Goal: Transaction & Acquisition: Purchase product/service

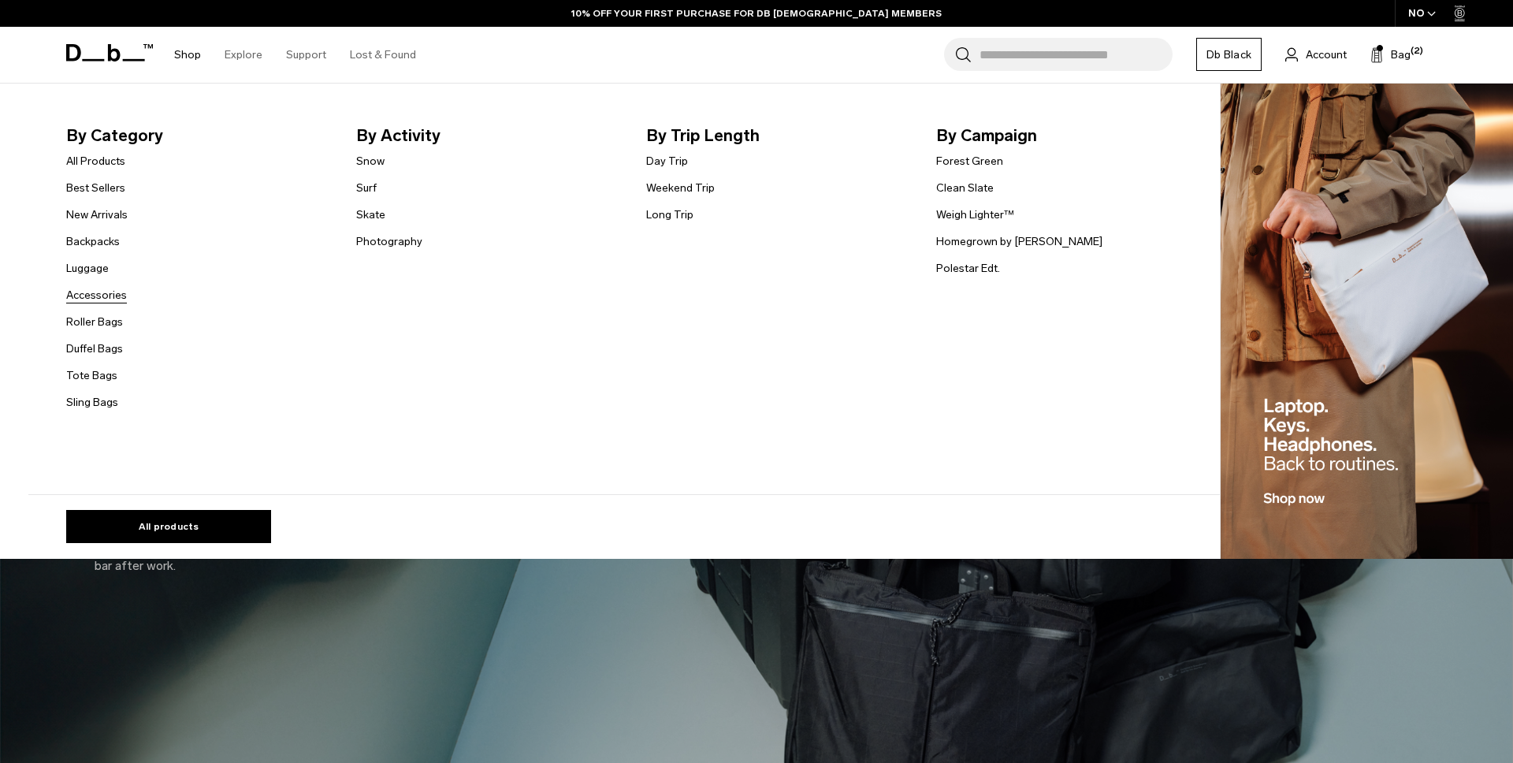
click at [109, 298] on link "Accessories" at bounding box center [96, 295] width 61 height 17
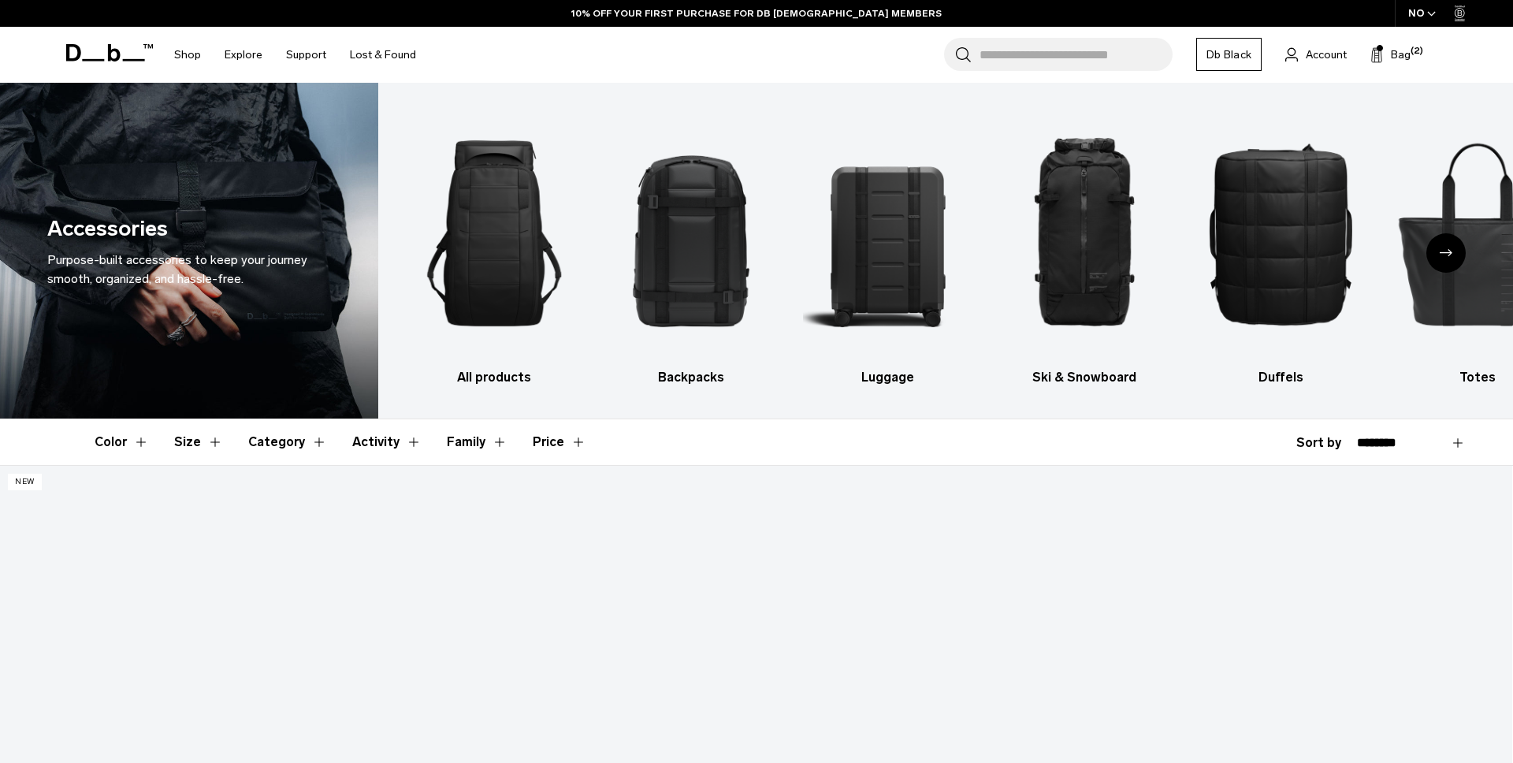
click at [1413, 11] on div "NO" at bounding box center [1422, 13] width 55 height 27
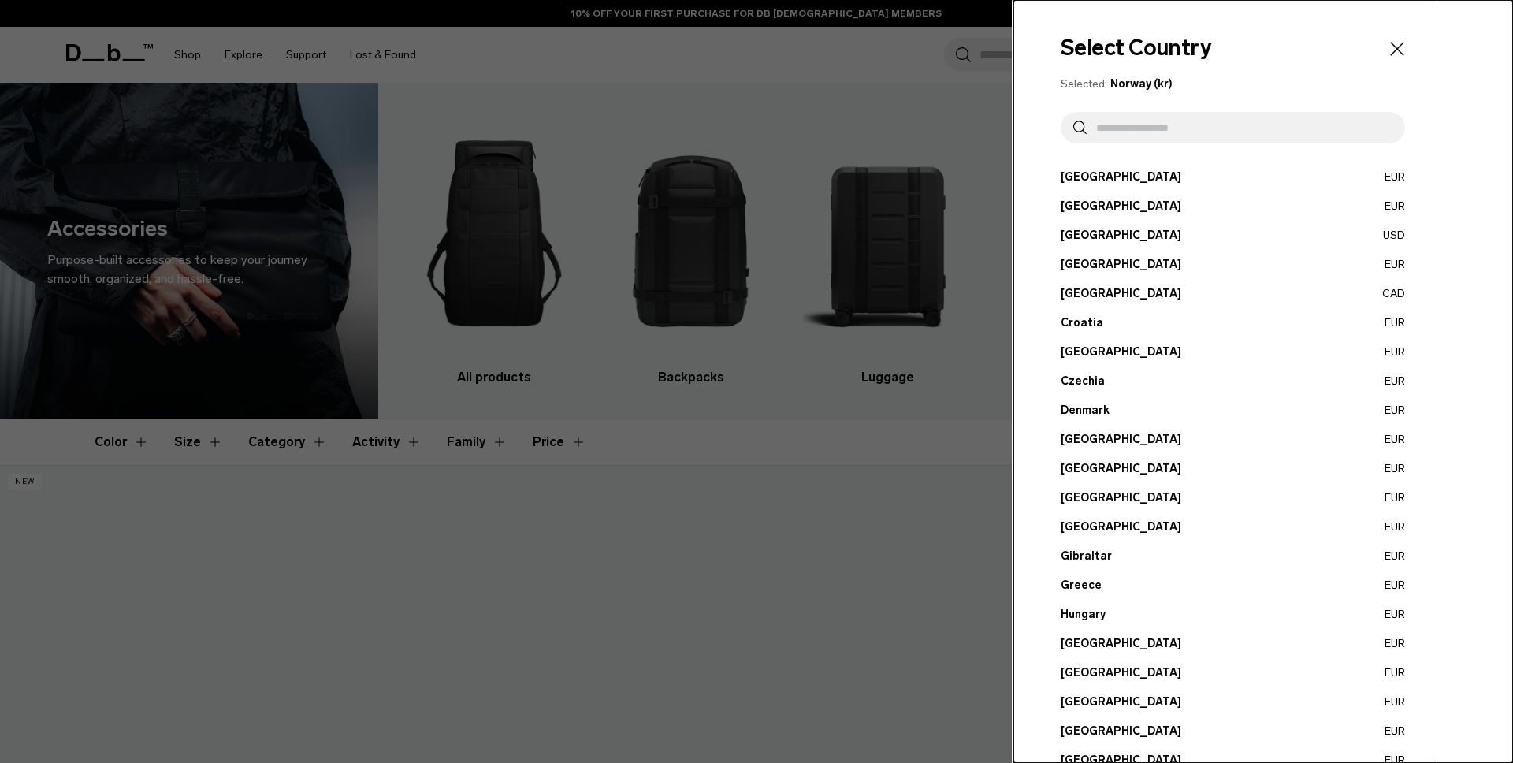
click at [1084, 464] on button "Finland EUR" at bounding box center [1232, 468] width 344 height 17
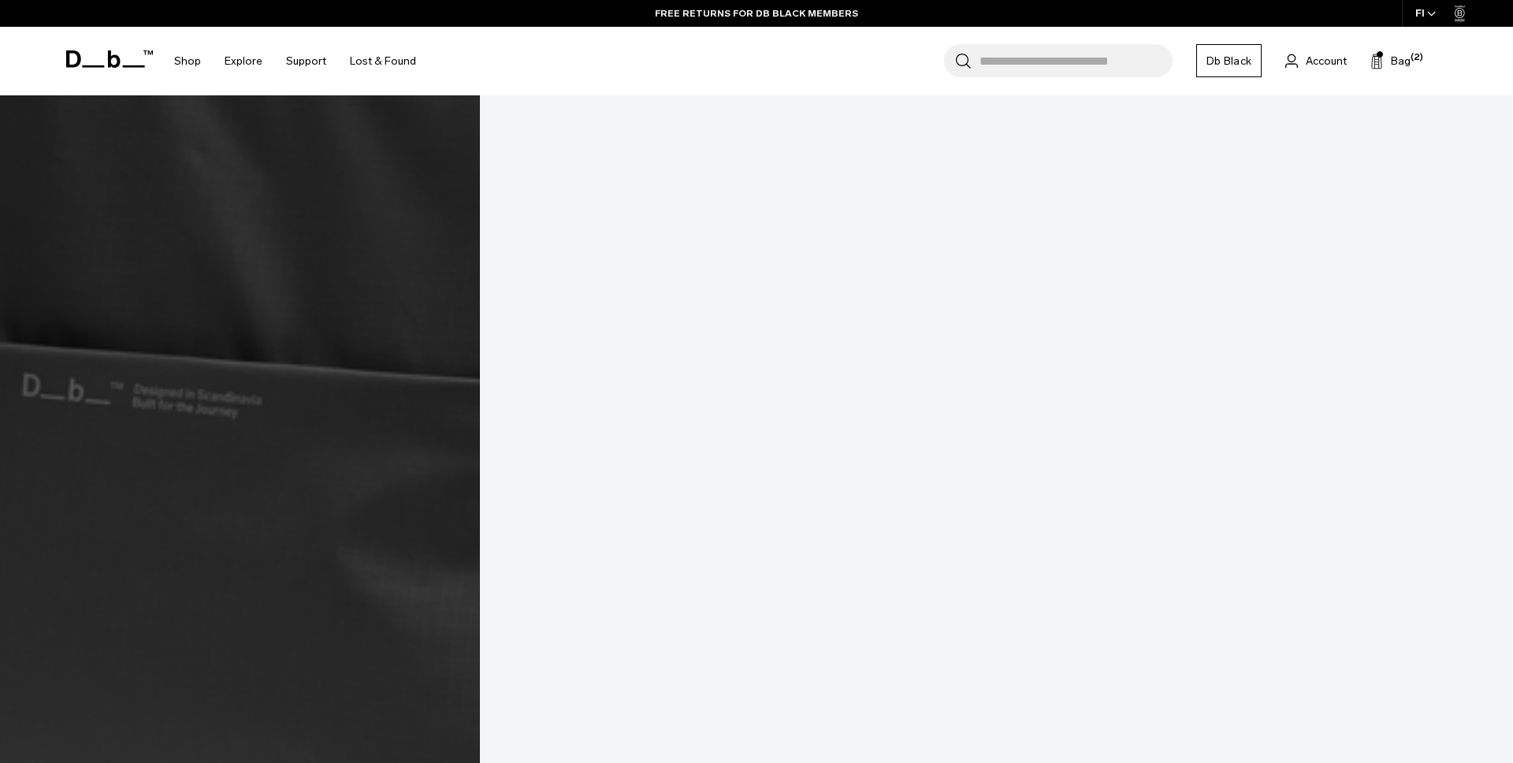
scroll to position [4390, 0]
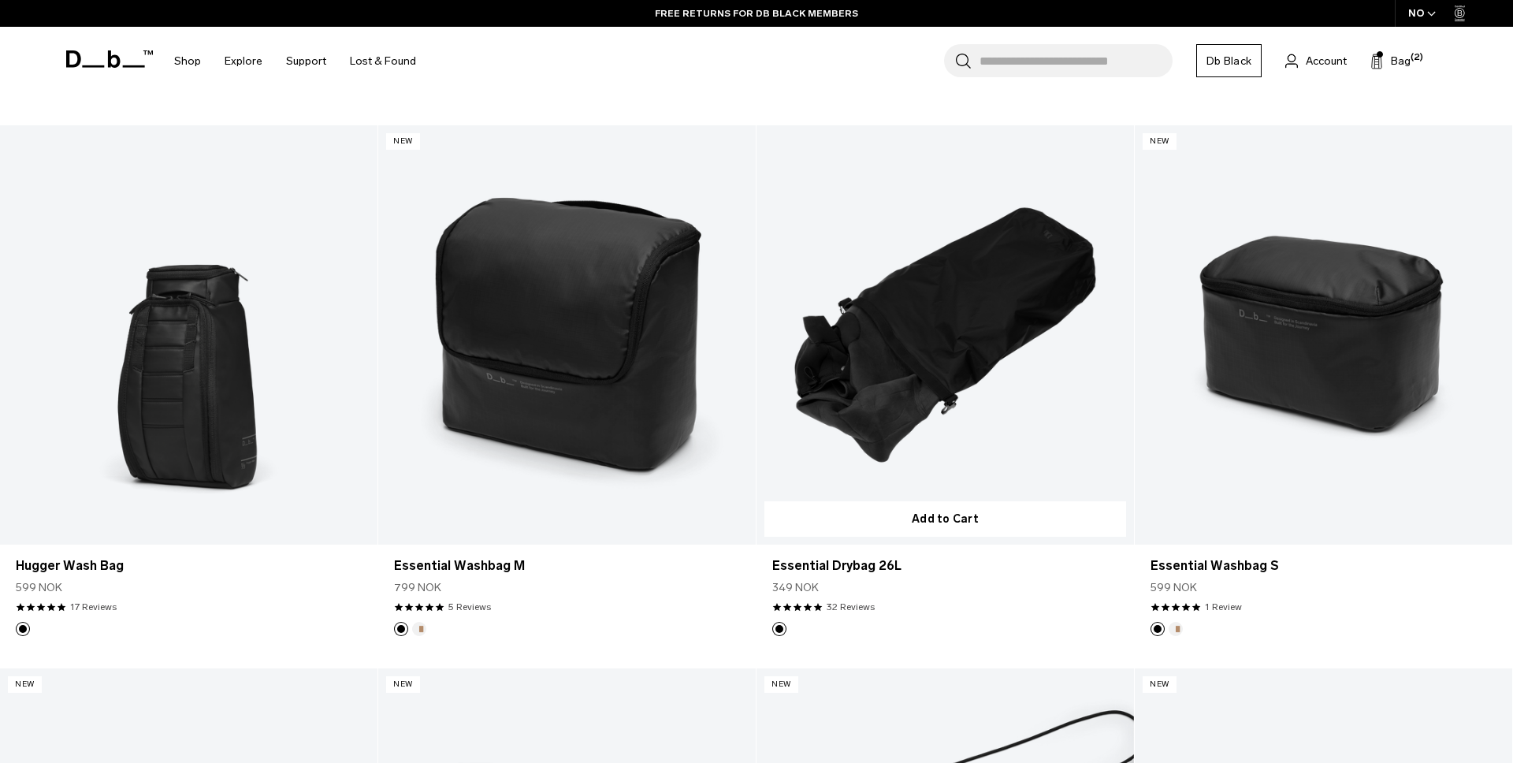
scroll to position [1521, 0]
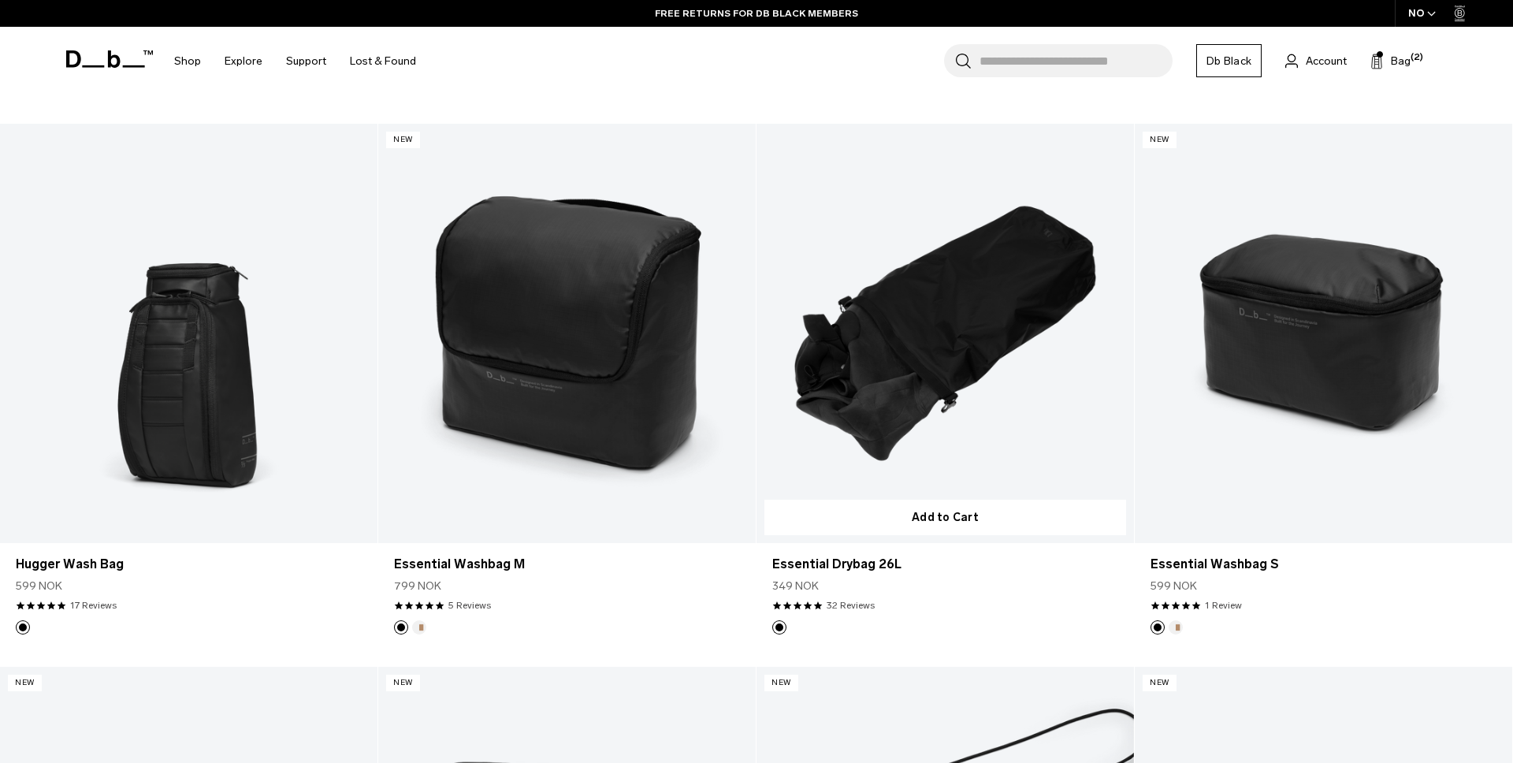
click at [904, 449] on link "Essential Drybag 26L" at bounding box center [944, 333] width 377 height 419
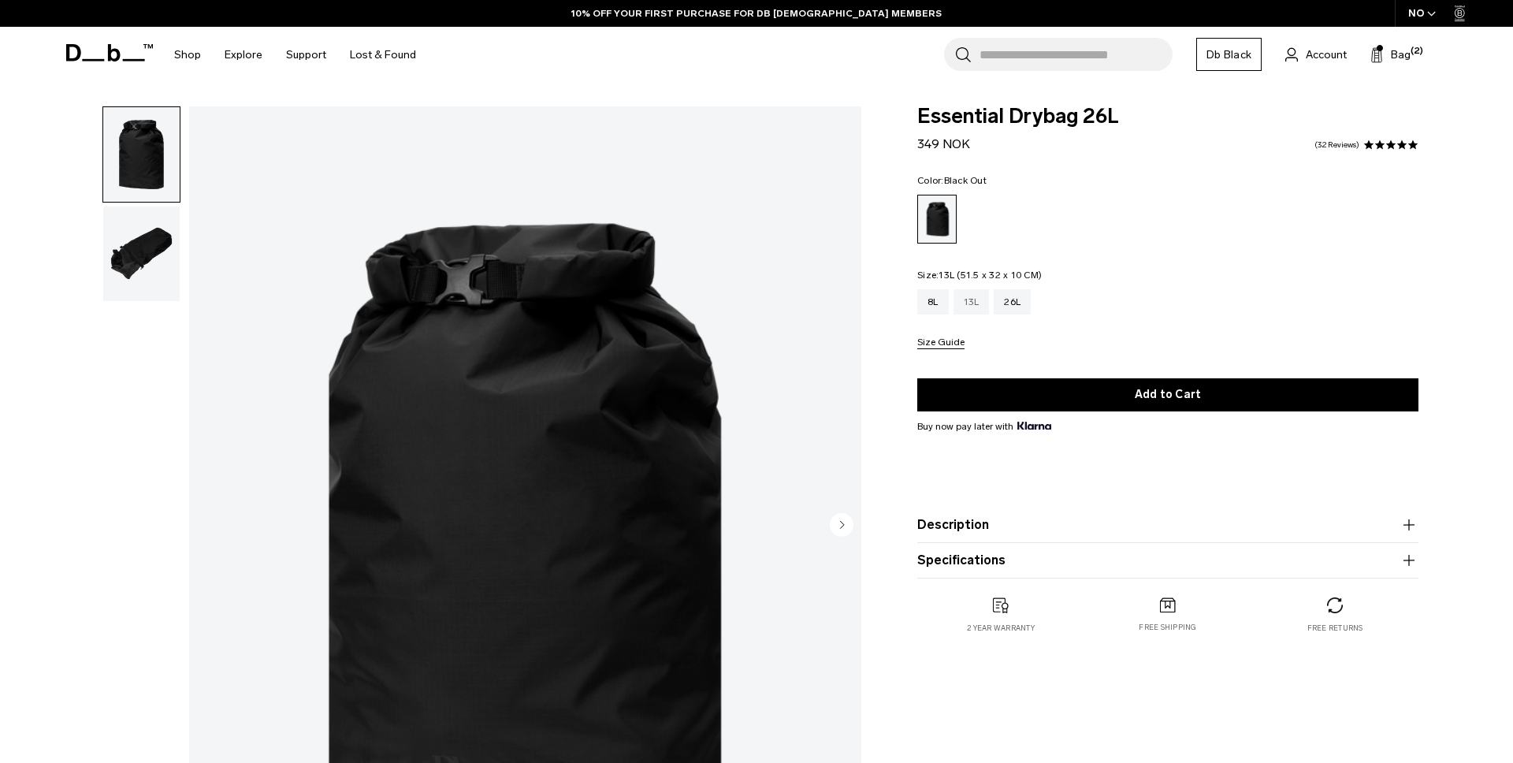
click at [968, 306] on div "13L" at bounding box center [971, 301] width 36 height 25
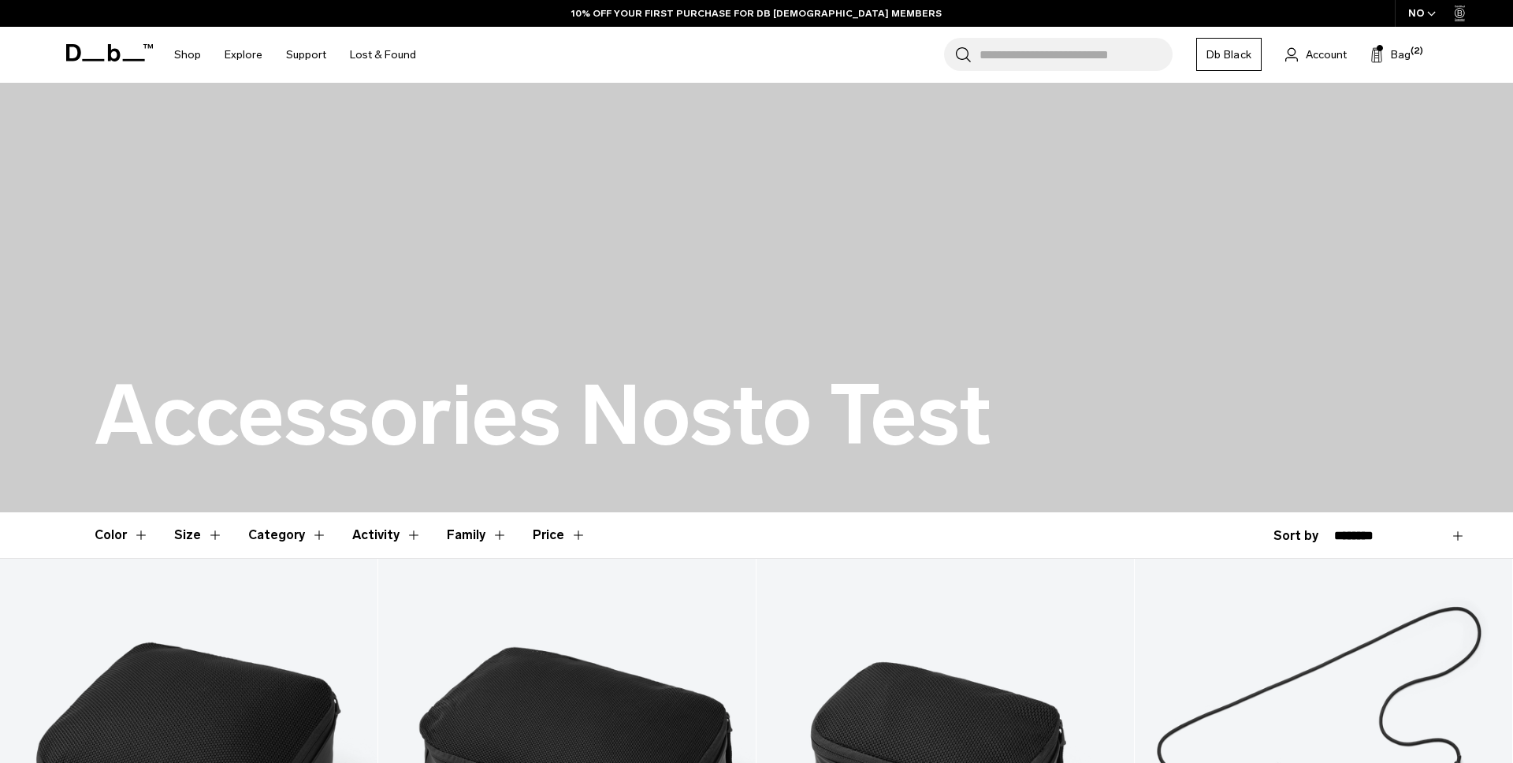
click at [1432, 8] on span "button" at bounding box center [1431, 14] width 9 height 12
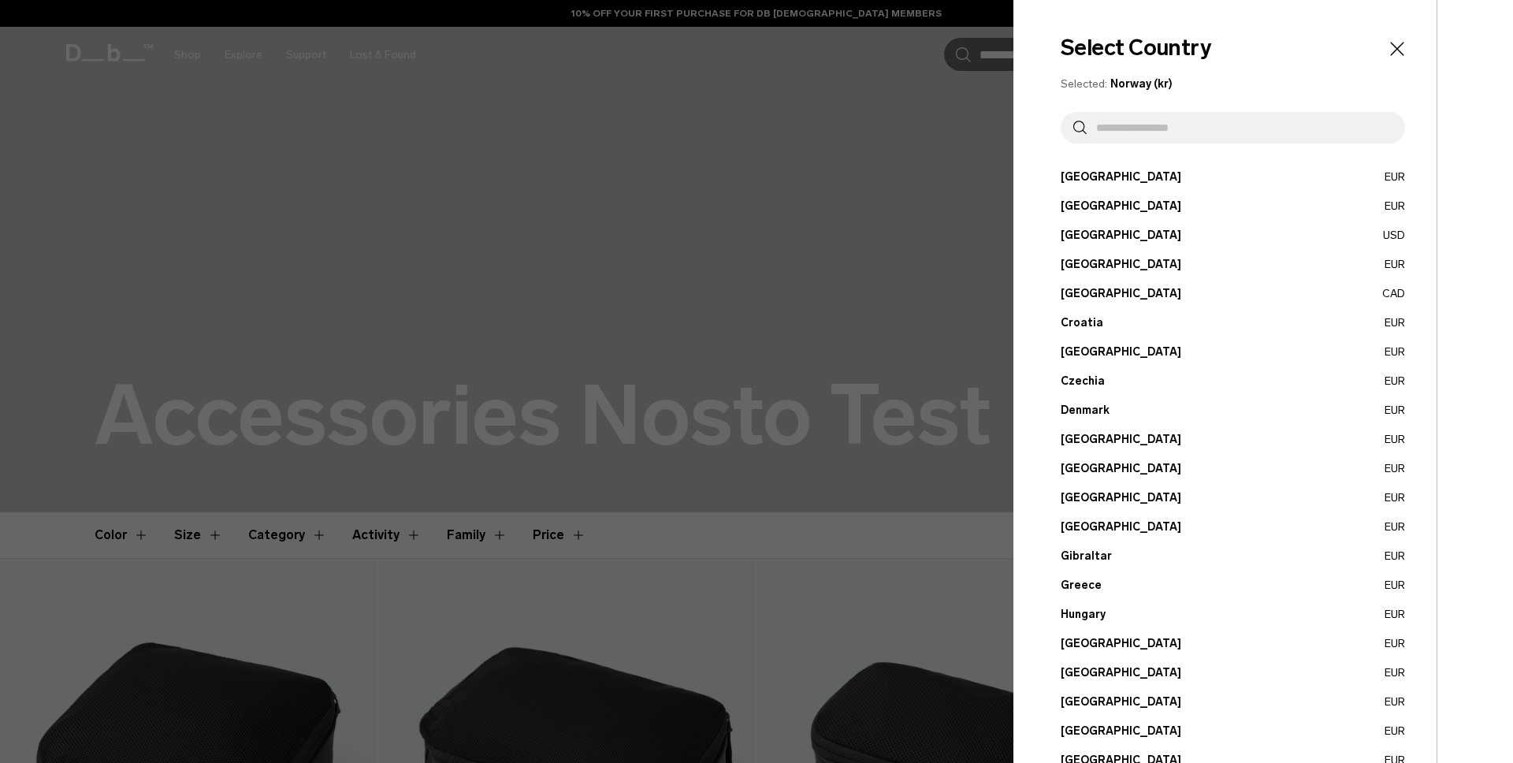
click at [1064, 489] on button "France EUR" at bounding box center [1232, 497] width 344 height 17
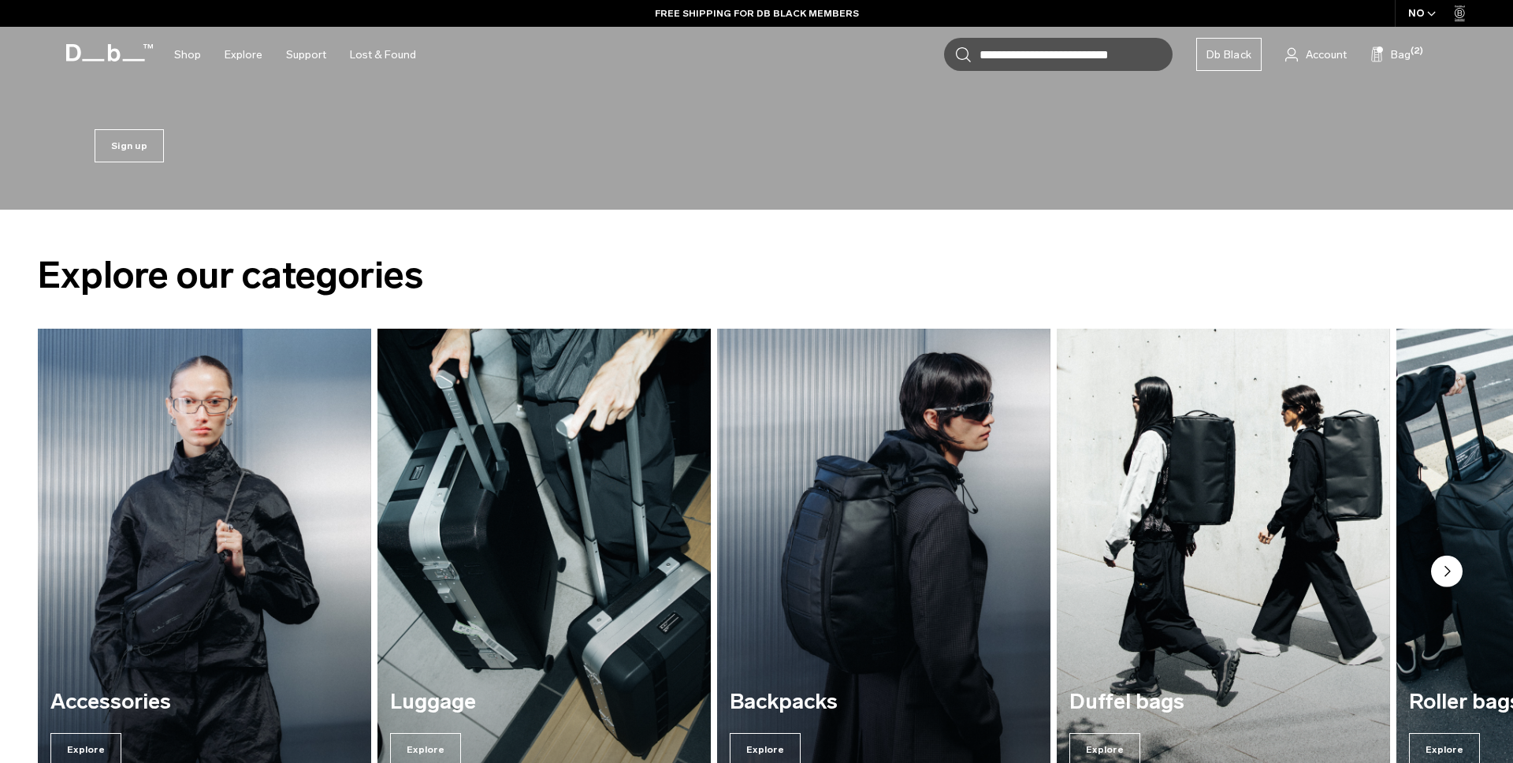
scroll to position [1279, 0]
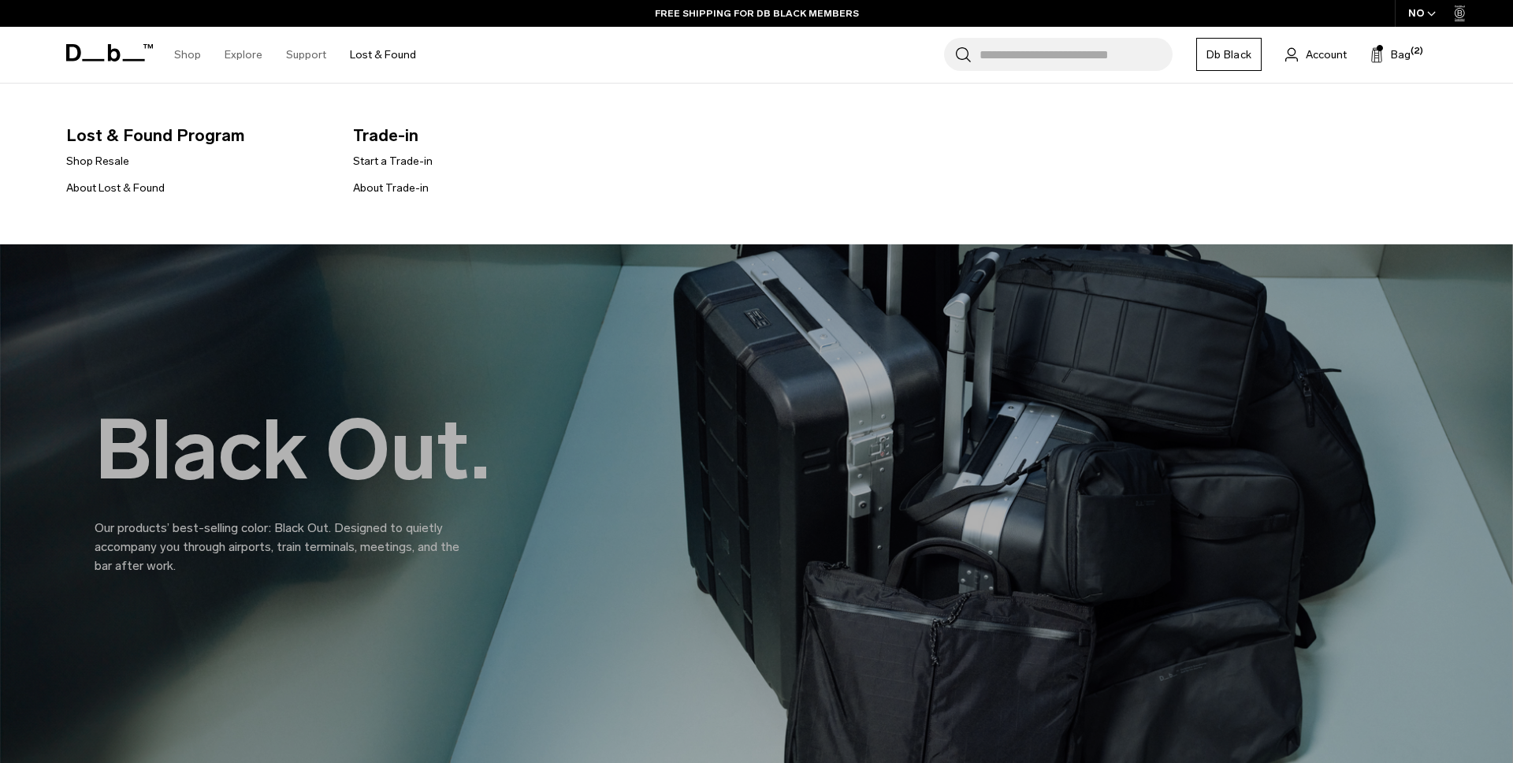
click at [359, 58] on link "Lost & Found" at bounding box center [383, 55] width 66 height 56
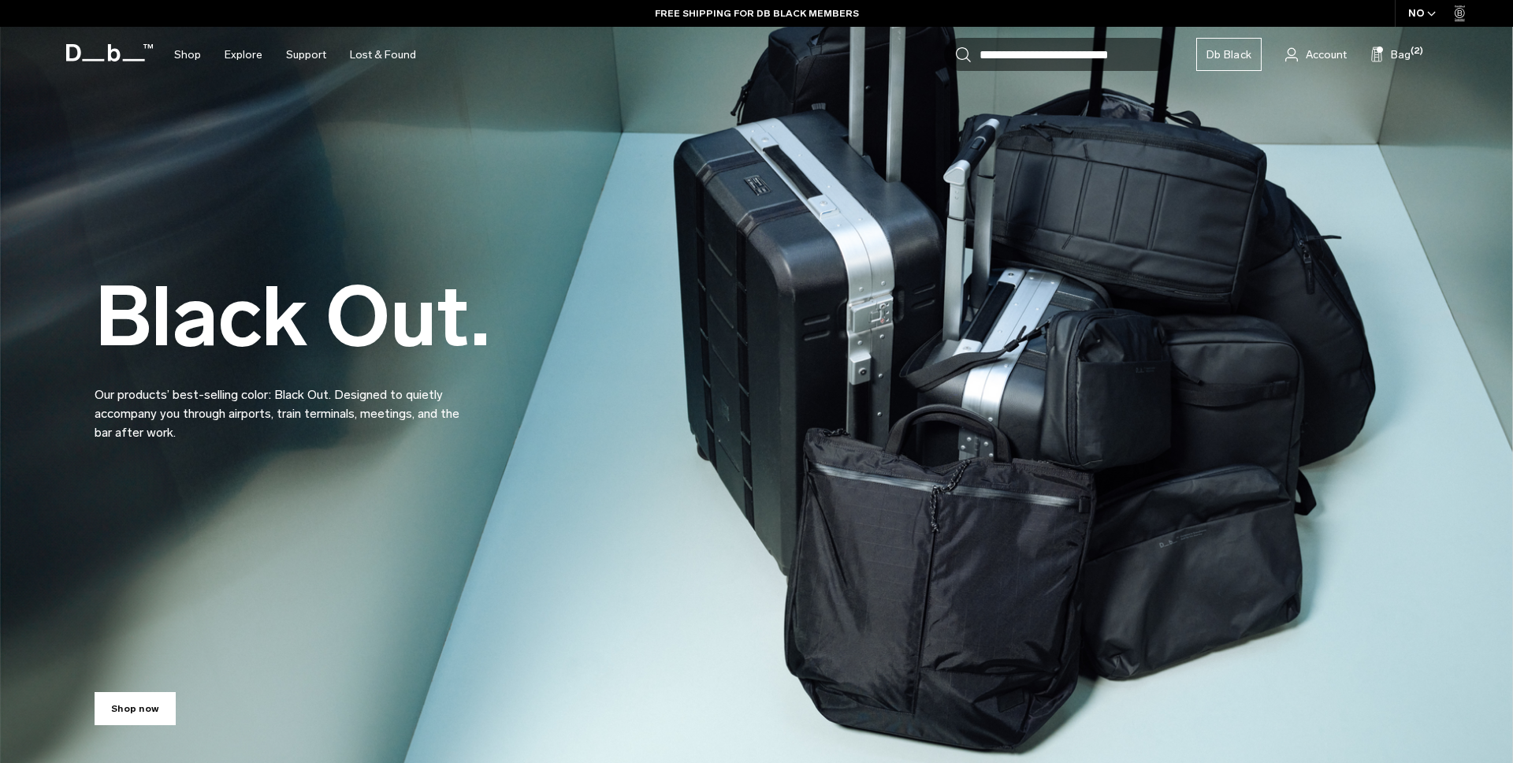
scroll to position [144, 0]
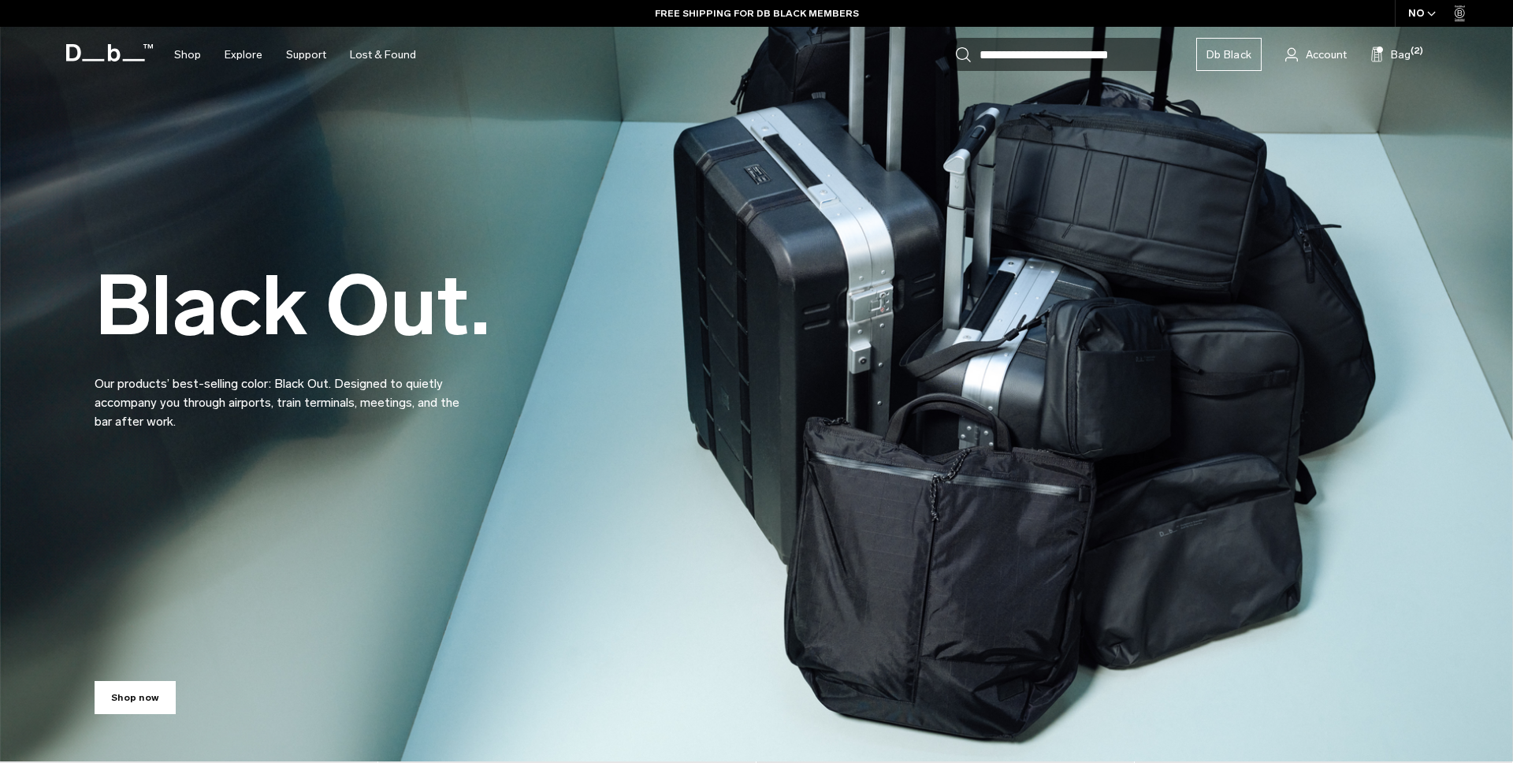
click at [440, 395] on p "Our products’ best-selling color: Black Out. Designed to quietly accompany you …" at bounding box center [284, 393] width 378 height 76
